Goal: Task Accomplishment & Management: Complete application form

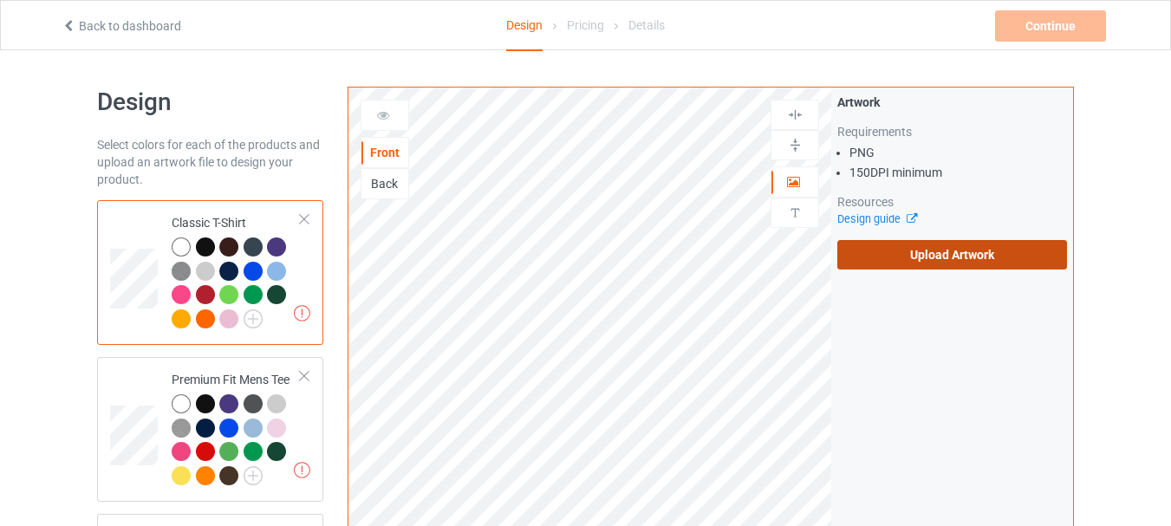
click at [908, 255] on label "Upload Artwork" at bounding box center [952, 254] width 230 height 29
click at [0, 0] on input "Upload Artwork" at bounding box center [0, 0] width 0 height 0
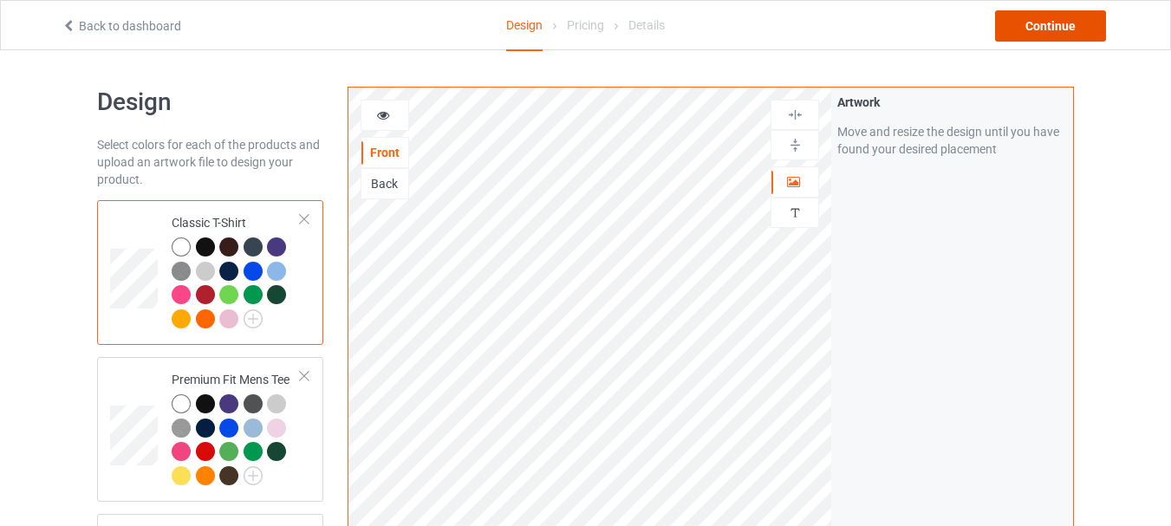
click at [1042, 23] on div "Continue" at bounding box center [1050, 25] width 111 height 31
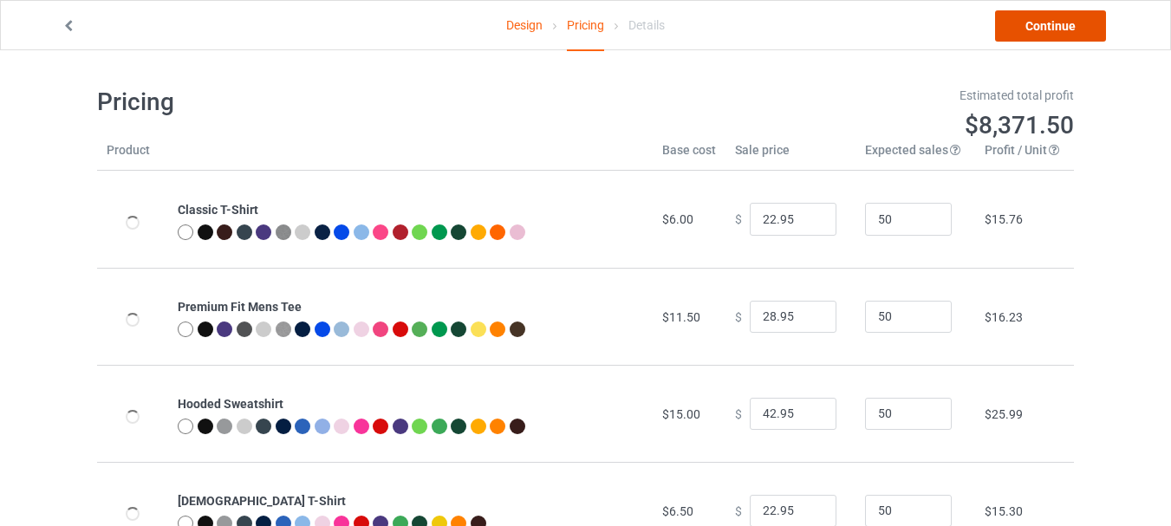
click at [1042, 23] on link "Continue" at bounding box center [1050, 25] width 111 height 31
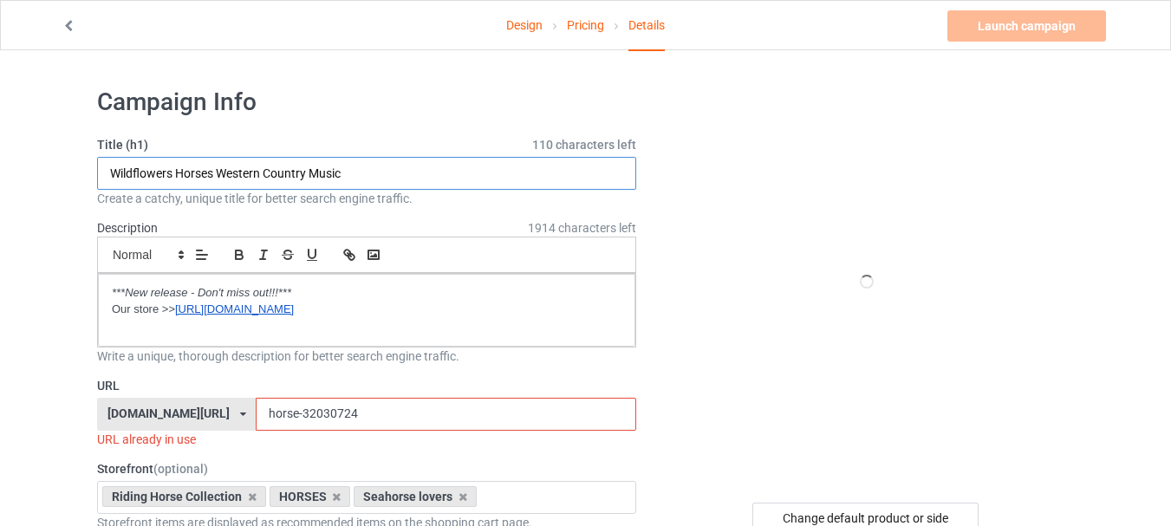
click at [383, 173] on input "Wildflowers Horses Western Country Music" at bounding box center [366, 173] width 539 height 33
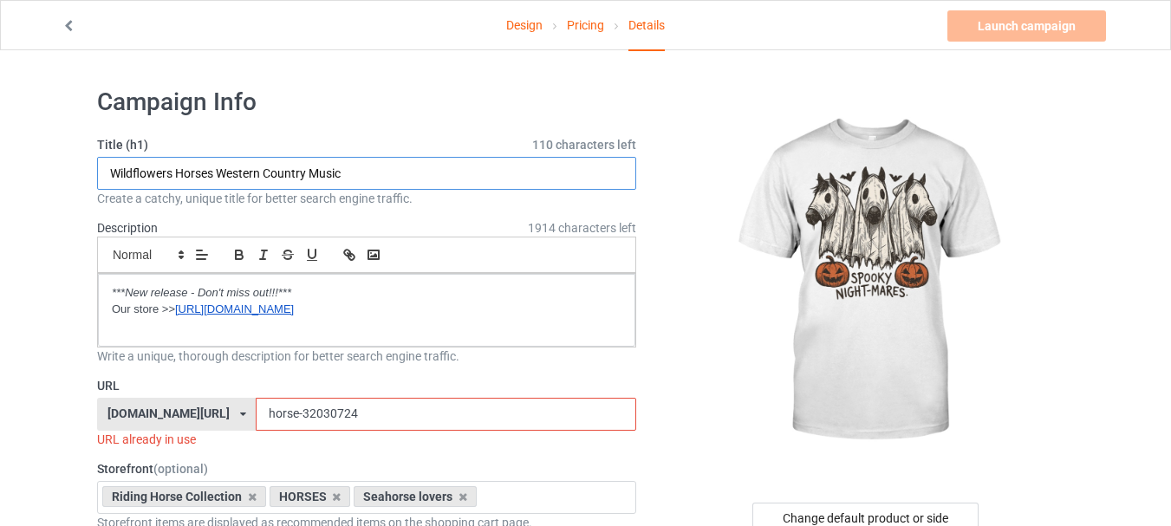
paste input "Horse spooky night-[PERSON_NAME] [DATE] funny"
type input "Horse spooky night-[PERSON_NAME] [DATE] funny"
click at [259, 413] on input "horse-32030724" at bounding box center [446, 414] width 380 height 33
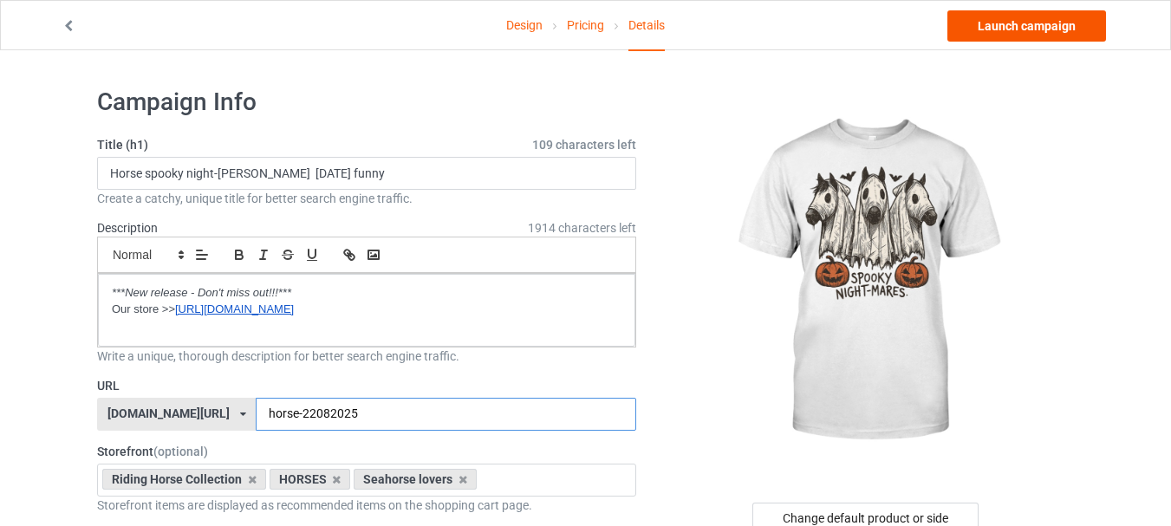
type input "horse-22082025"
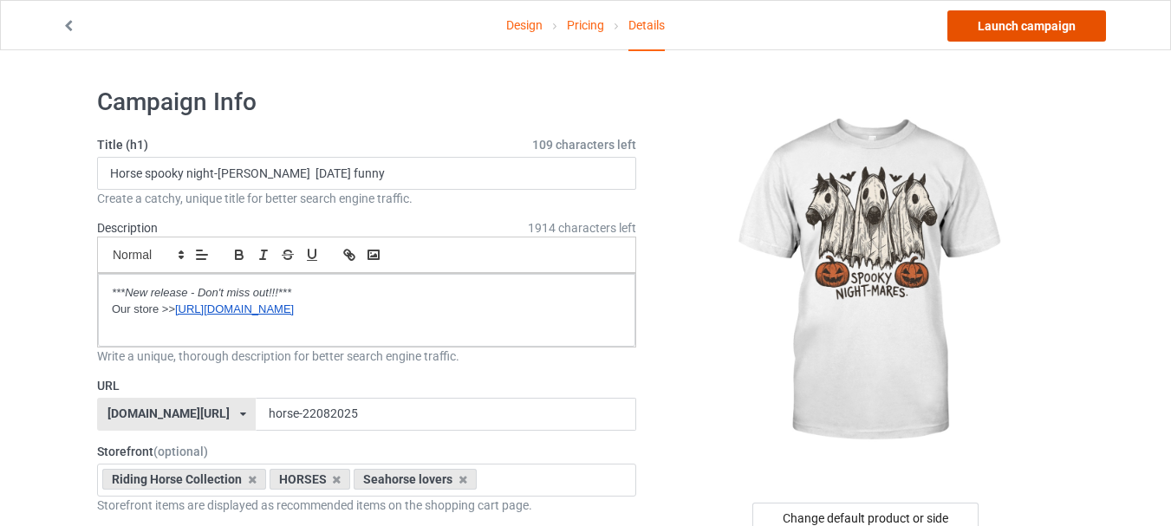
click at [1012, 35] on link "Launch campaign" at bounding box center [1026, 25] width 159 height 31
